Goal: Navigation & Orientation: Find specific page/section

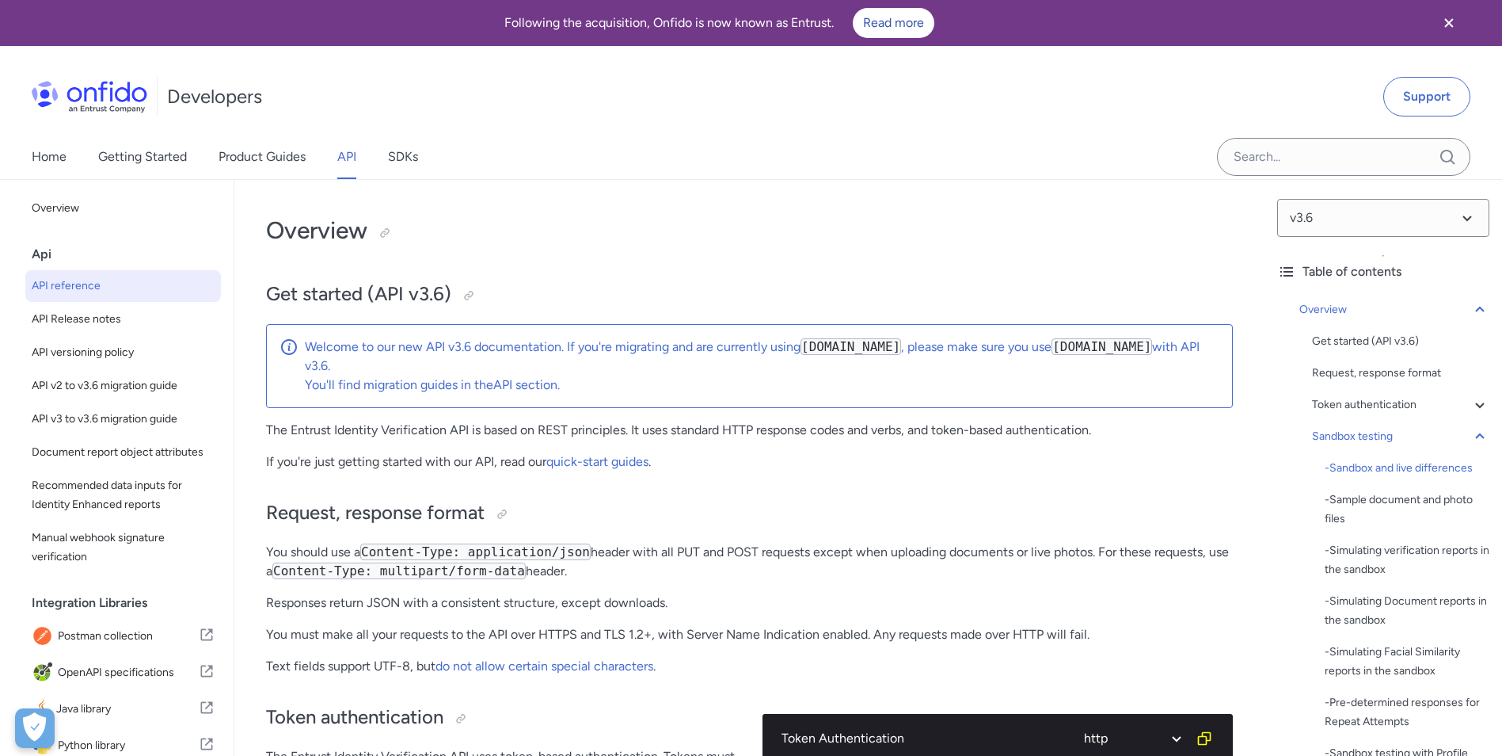
select select "http"
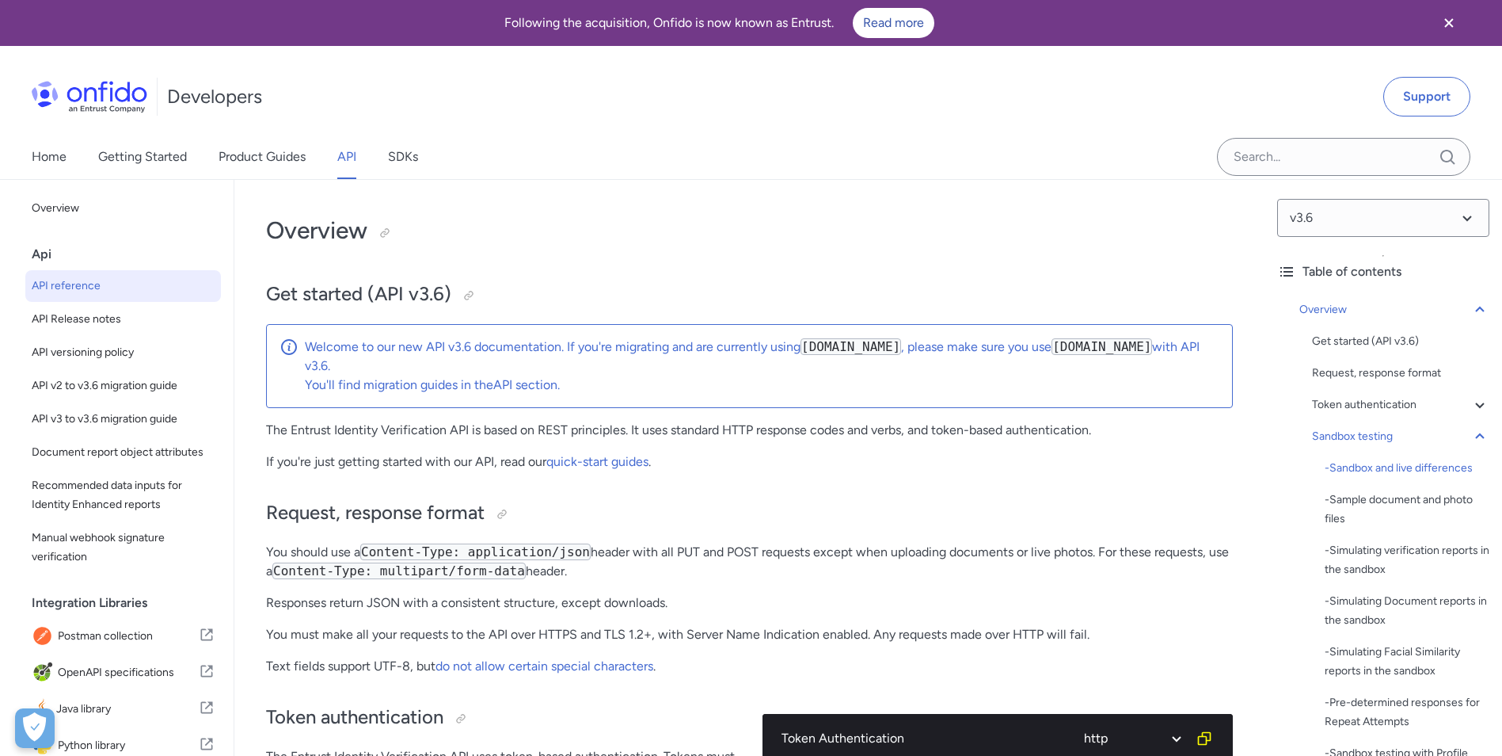
select select "http"
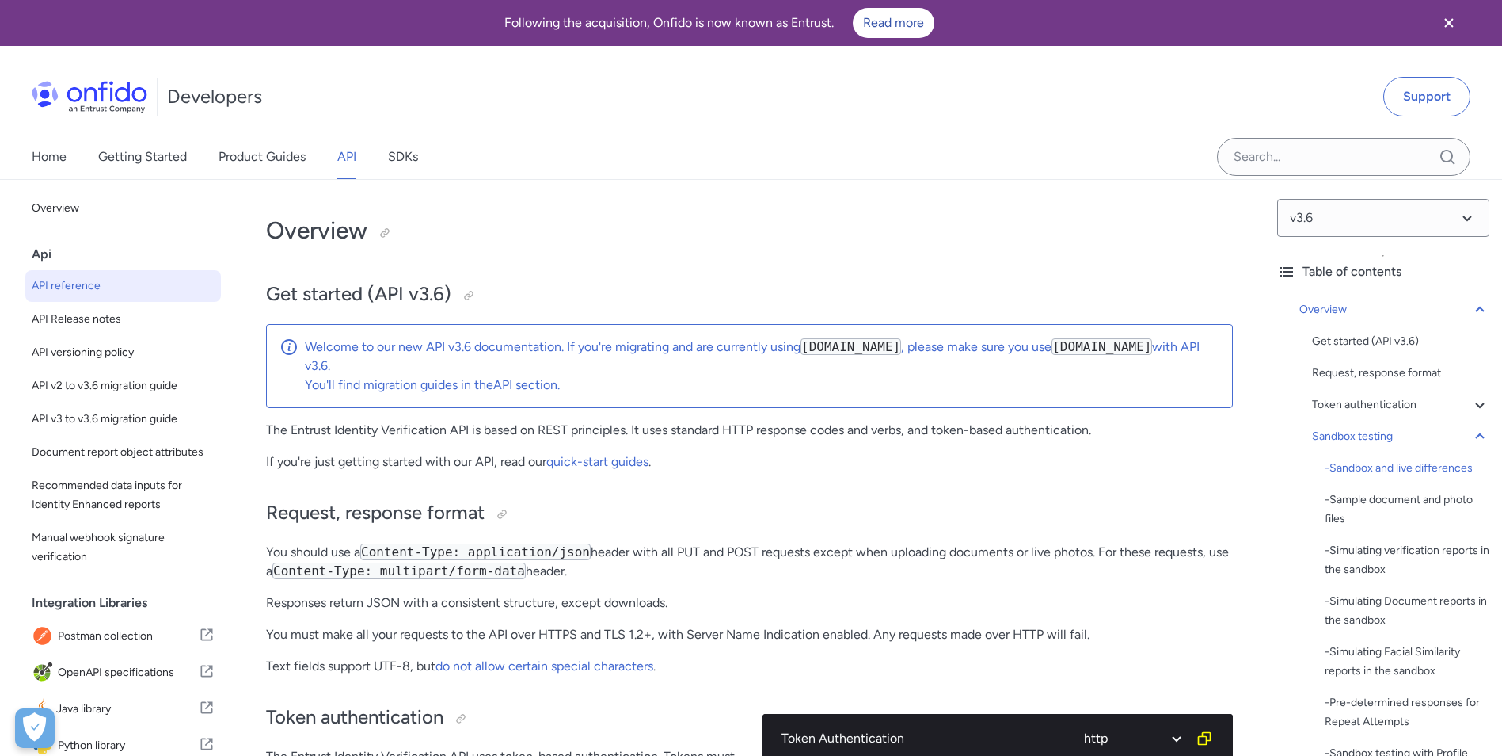
select select "http"
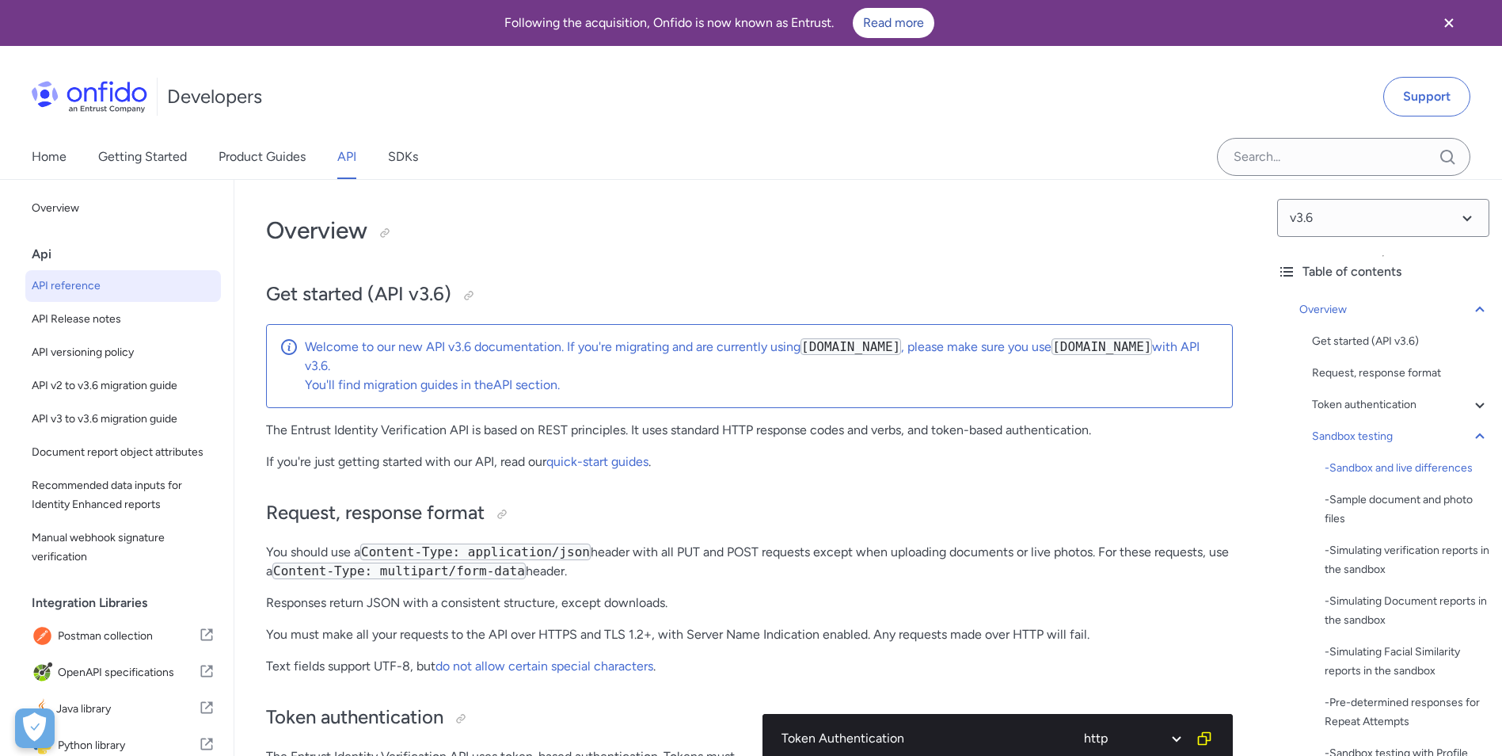
select select "http"
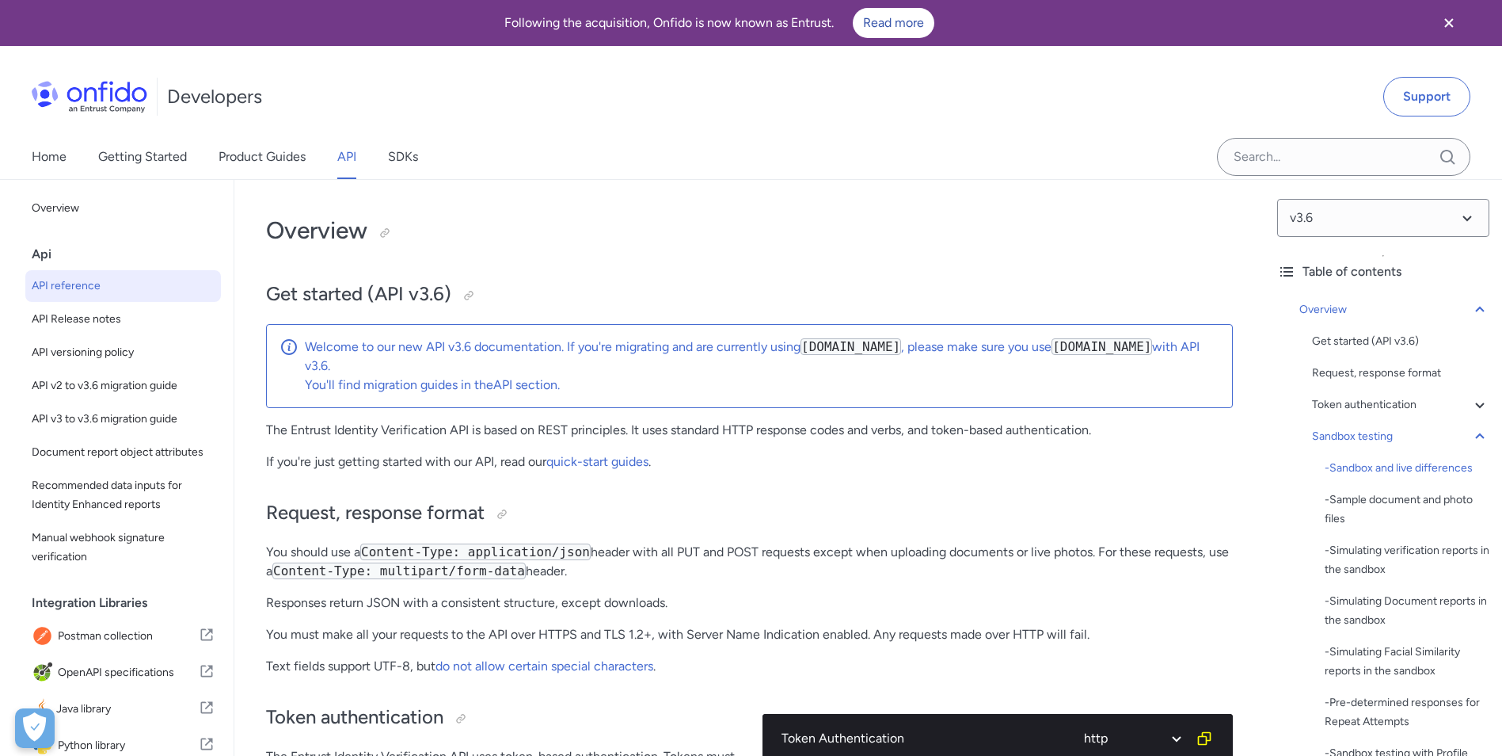
select select "http"
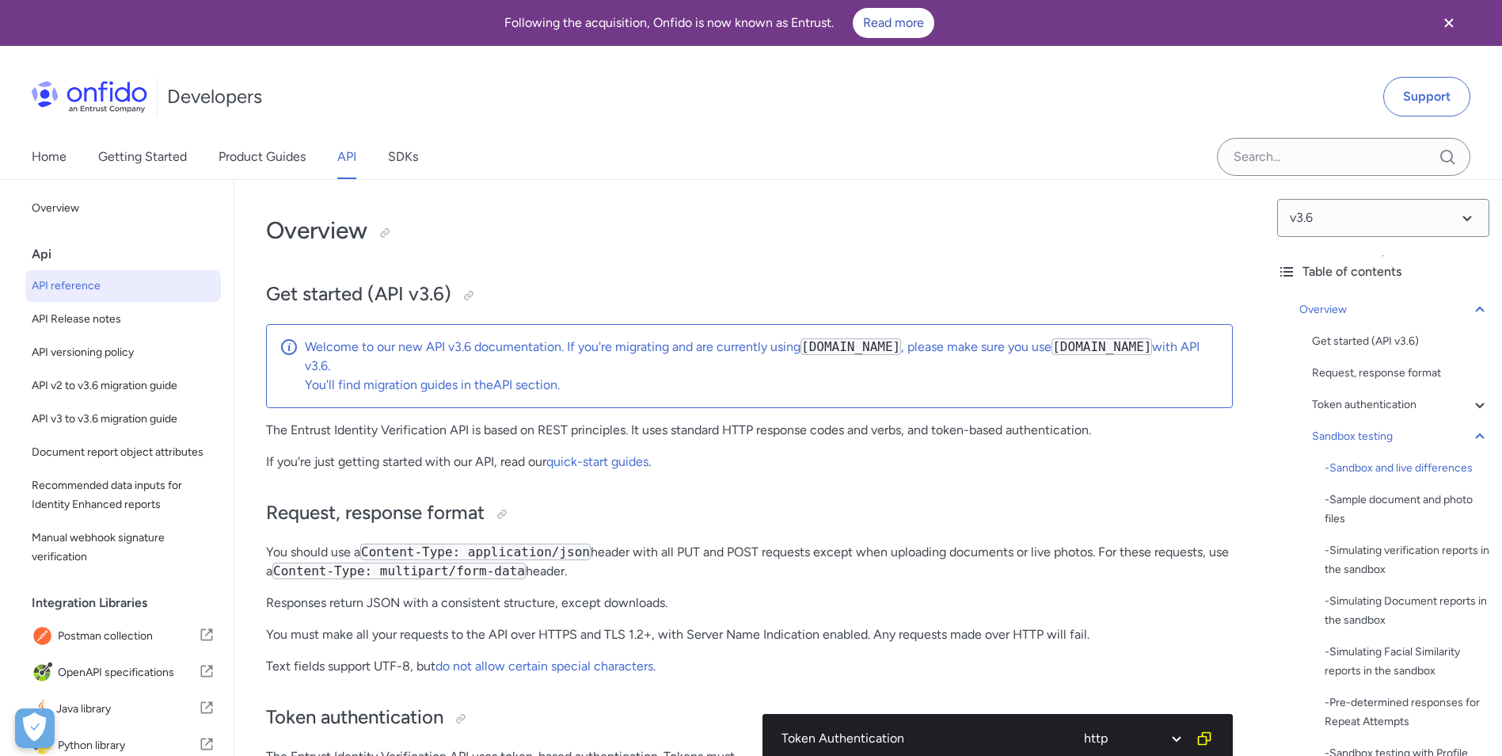
select select "http"
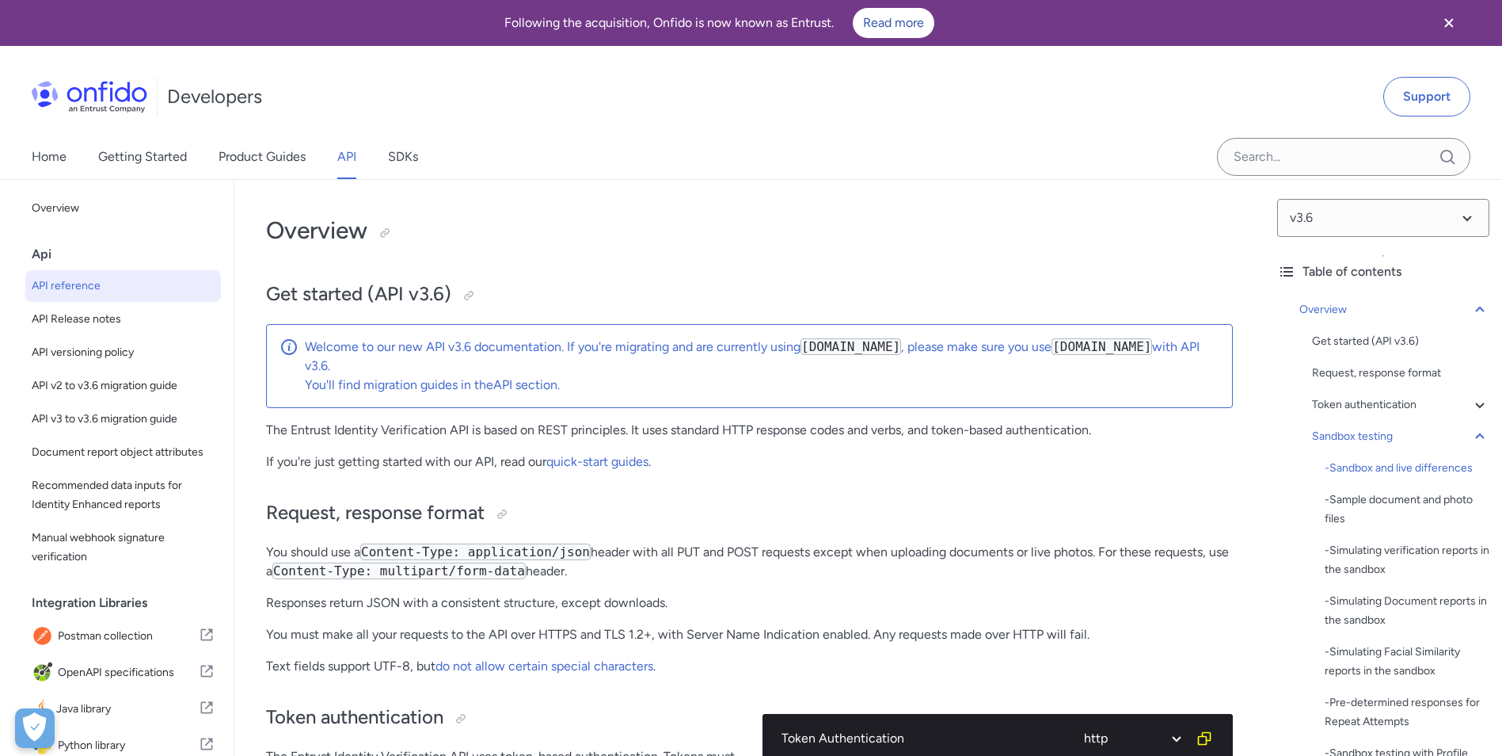
select select "http"
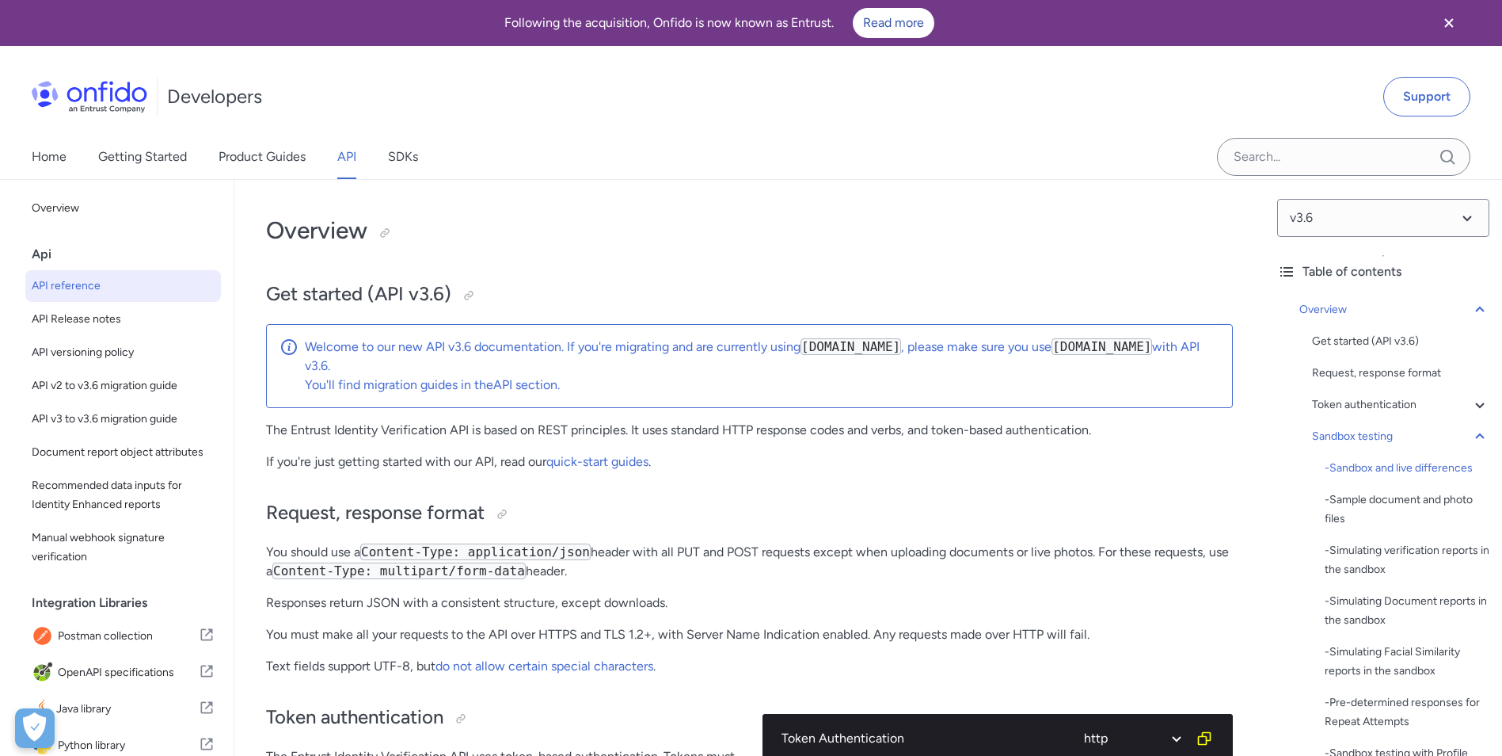
select select "http"
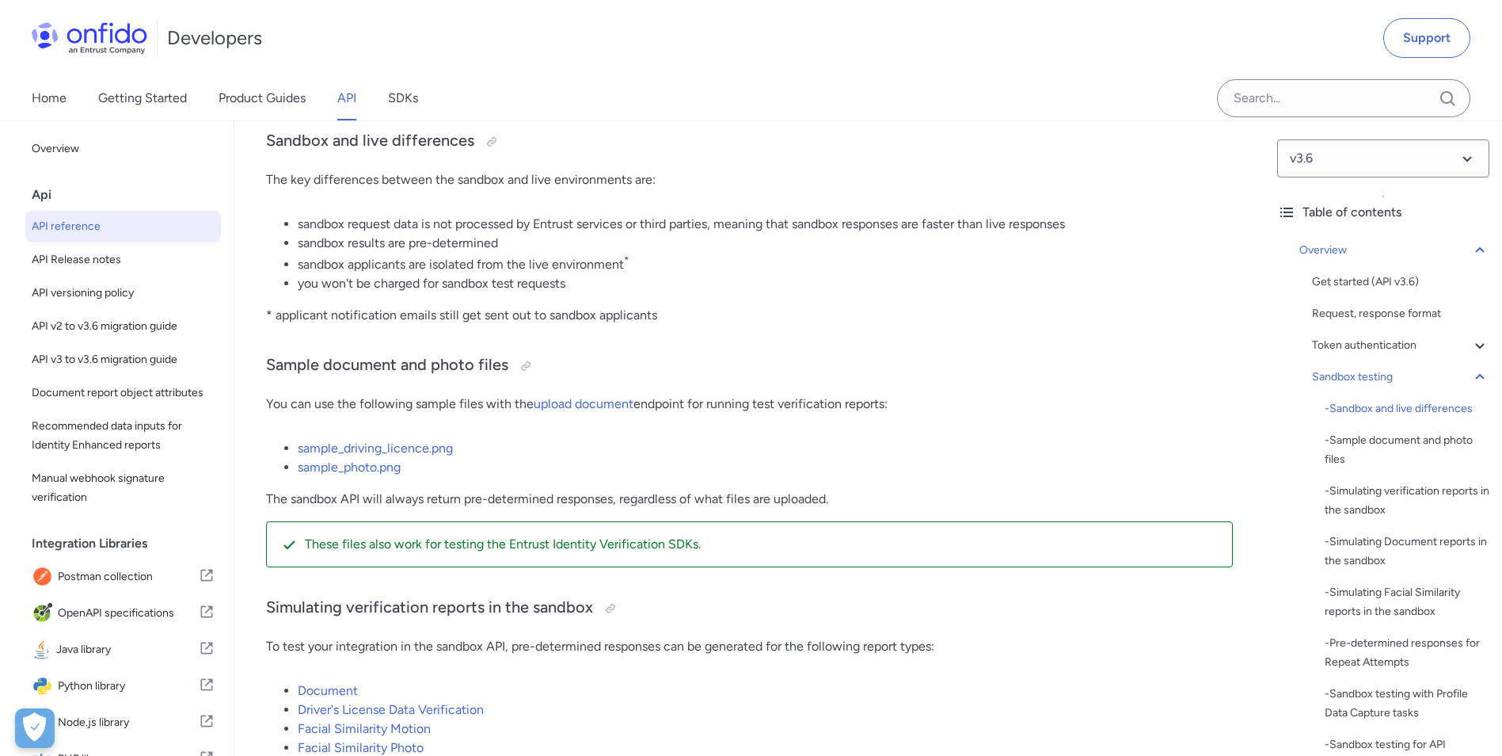
scroll to position [303, 0]
